Goal: Task Accomplishment & Management: Use online tool/utility

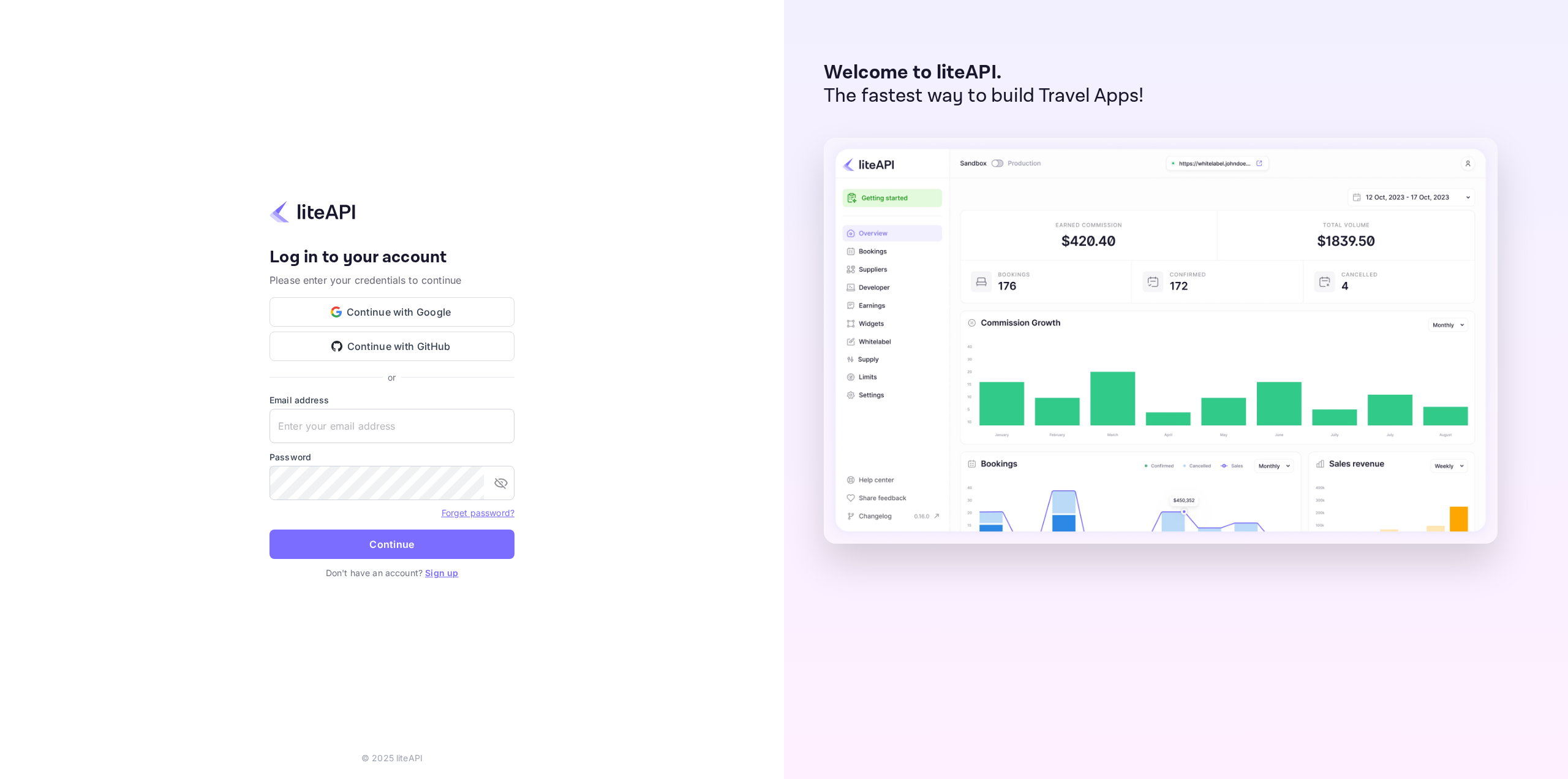
type input "[EMAIL_ADDRESS][DOMAIN_NAME]"
drag, startPoint x: 0, startPoint y: 0, endPoint x: 393, endPoint y: 542, distance: 669.5
click at [393, 542] on button "Continue" at bounding box center [391, 543] width 245 height 30
